Goal: Ask a question

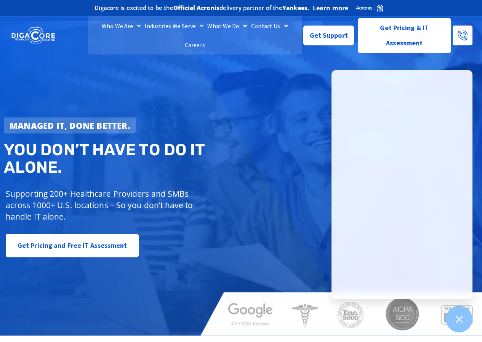
click at [225, 251] on div "Get Pricing and Free IT Assessment" at bounding box center [126, 246] width 241 height 24
click at [237, 50] on div "Who We Are About Us Our Leadership Testimonials Blog Industries We Serve Health…" at bounding box center [241, 35] width 467 height 38
click at [326, 29] on span "Get Support" at bounding box center [329, 32] width 38 height 15
click at [330, 32] on span "Get Support" at bounding box center [329, 33] width 38 height 15
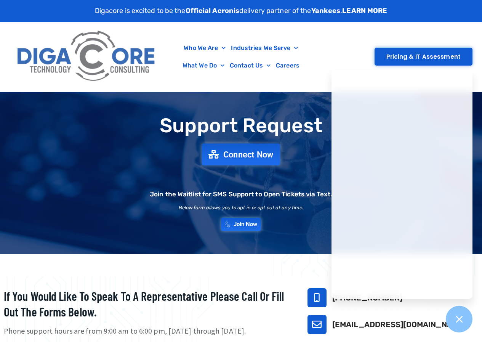
click at [236, 153] on span "Connect Now" at bounding box center [248, 154] width 50 height 8
